Goal: Information Seeking & Learning: Learn about a topic

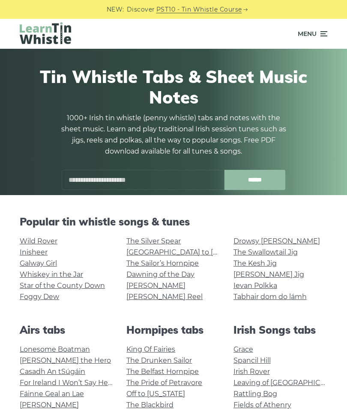
click at [55, 242] on link "Wild Rover" at bounding box center [39, 241] width 38 height 8
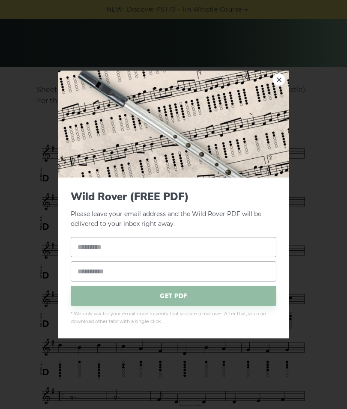
scroll to position [112, 0]
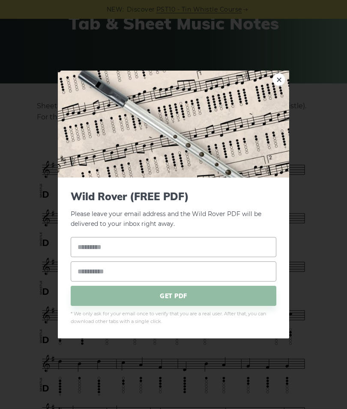
click at [283, 86] on link "×" at bounding box center [278, 79] width 13 height 13
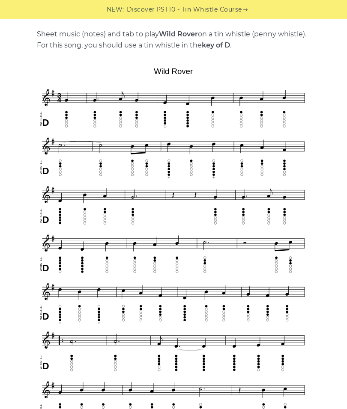
scroll to position [179, 0]
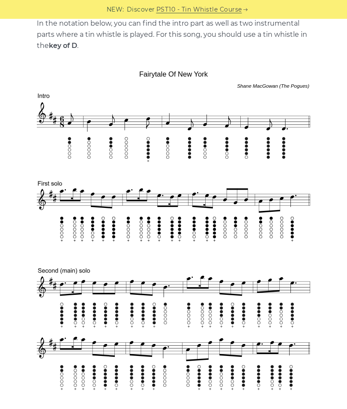
scroll to position [263, 0]
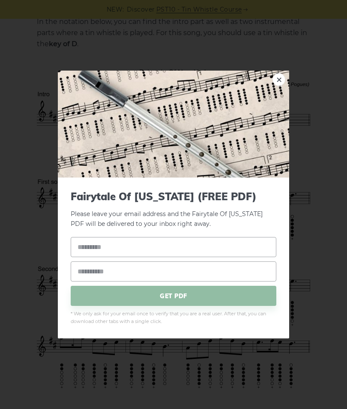
click at [286, 77] on img at bounding box center [173, 124] width 231 height 107
click at [277, 78] on link "×" at bounding box center [278, 79] width 13 height 13
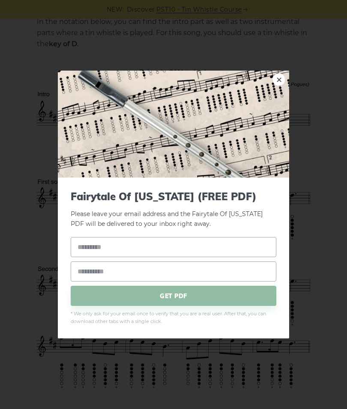
click at [284, 86] on img at bounding box center [173, 124] width 231 height 107
click at [282, 76] on link "×" at bounding box center [278, 79] width 13 height 13
